Goal: Task Accomplishment & Management: Use online tool/utility

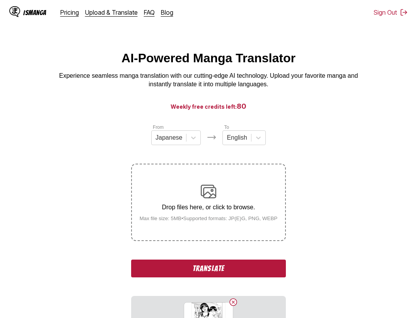
click at [198, 267] on button "Translate" at bounding box center [208, 269] width 155 height 18
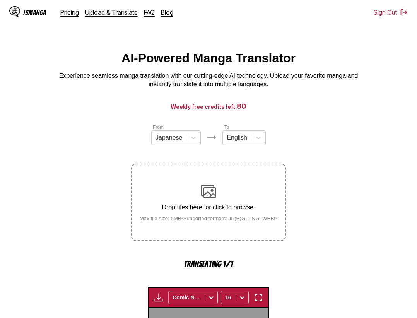
scroll to position [238, 0]
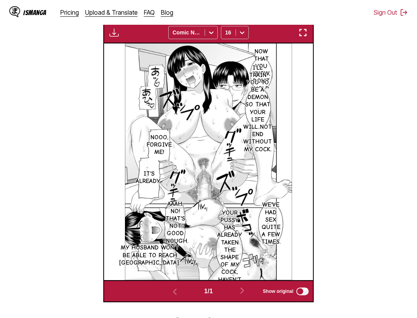
click at [306, 33] on img "button" at bounding box center [302, 32] width 9 height 9
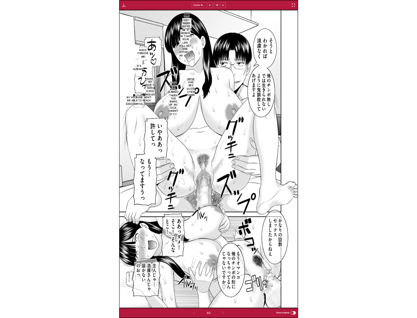
scroll to position [202, 0]
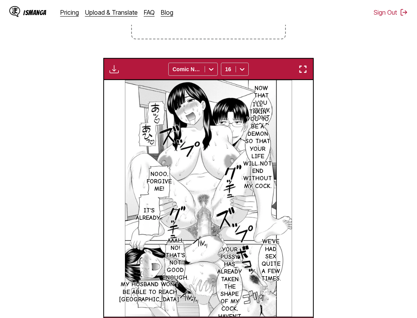
click at [72, 43] on section "From Japanese To English Drop files here, or click to browse. Max file size: 5M…" at bounding box center [208, 130] width 405 height 417
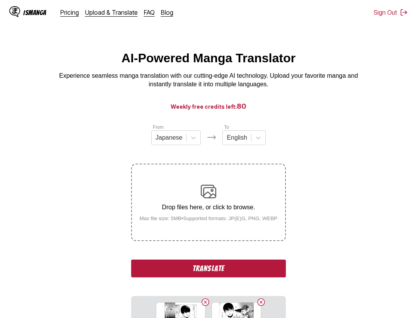
click at [234, 263] on button "Translate" at bounding box center [208, 269] width 155 height 18
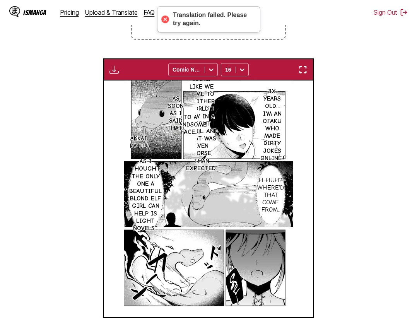
scroll to position [296, 0]
